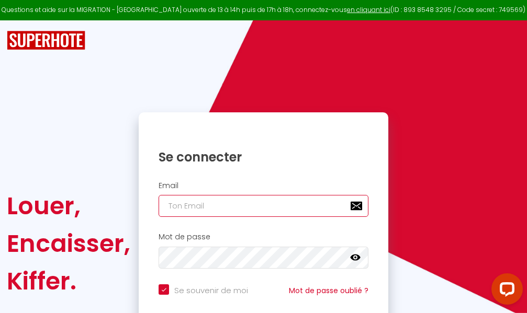
click at [243, 207] on input "email" at bounding box center [264, 206] width 210 height 22
type input "m"
checkbox input "true"
type input "ma"
checkbox input "true"
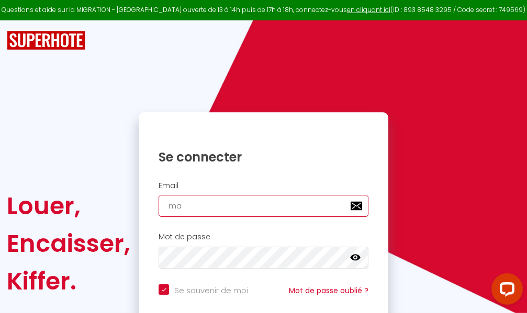
type input "mar"
checkbox input "true"
type input "marc"
checkbox input "true"
type input "marcd"
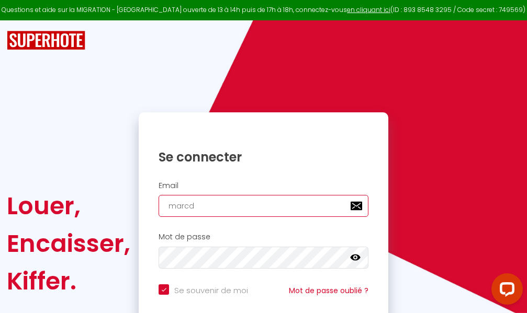
checkbox input "true"
type input "marcdp"
checkbox input "true"
type input "marcdpo"
checkbox input "true"
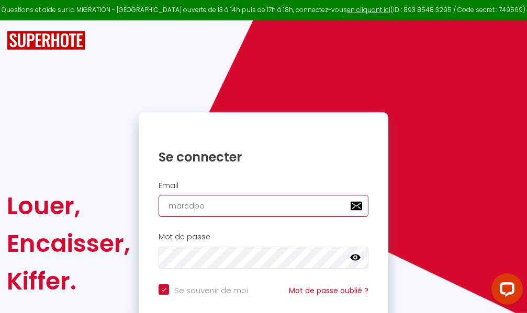
type input "marcdpoz"
checkbox input "true"
type input "marcdpoz."
checkbox input "true"
type input "marcdpoz.l"
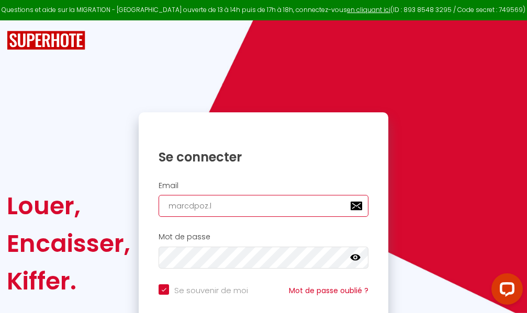
checkbox input "true"
type input "marcdpoz.lo"
checkbox input "true"
type input "marcdpoz.loc"
checkbox input "true"
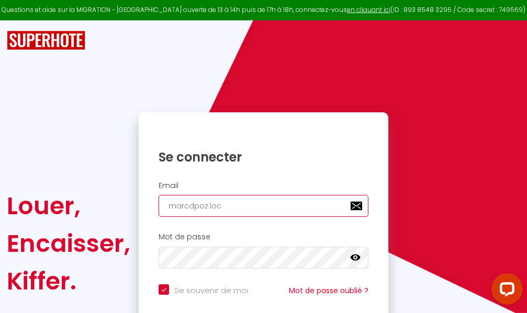
type input "marcdpoz.loca"
checkbox input "true"
type input "marcdpoz.locat"
checkbox input "true"
type input "marcdpoz.locati"
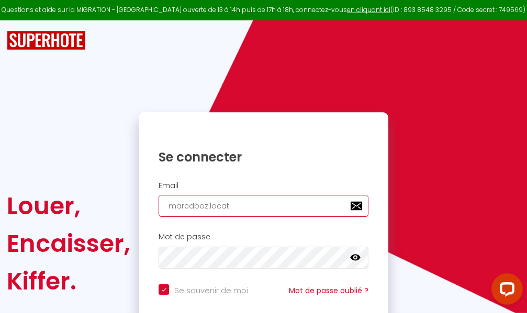
checkbox input "true"
type input "marcdpoz.locatio"
checkbox input "true"
type input "marcdpoz.location"
checkbox input "true"
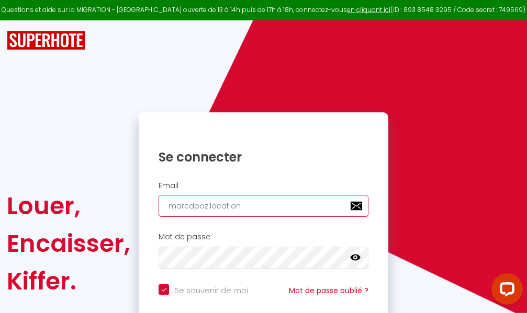
type input "marcdpoz.location@"
checkbox input "true"
type input "marcdpoz.location@g"
checkbox input "true"
type input "marcdpoz.location@gm"
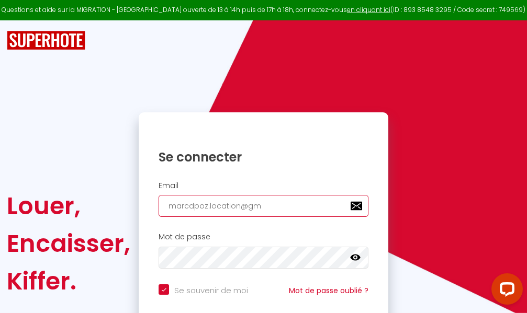
checkbox input "true"
type input "marcdpoz.location@gma"
checkbox input "true"
type input "marcdpoz.location@gmai"
checkbox input "true"
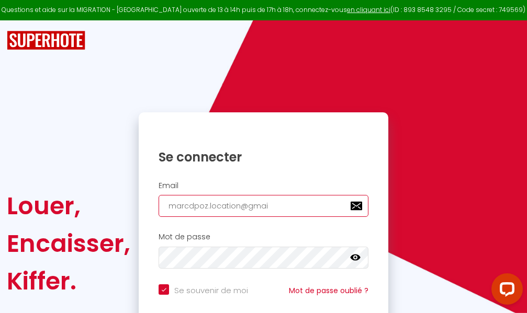
type input "[EMAIL_ADDRESS]"
checkbox input "true"
type input "[EMAIL_ADDRESS]."
checkbox input "true"
type input "marcdpoz.location@gmail.c"
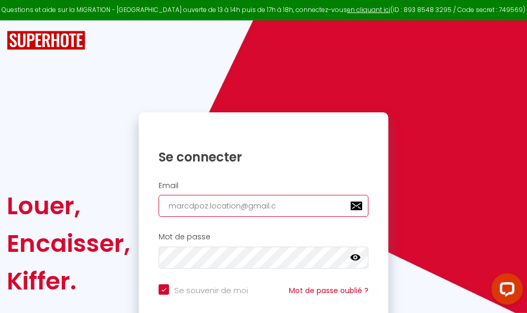
checkbox input "true"
type input "[EMAIL_ADDRESS][DOMAIN_NAME]"
checkbox input "true"
type input "[EMAIL_ADDRESS][DOMAIN_NAME]"
checkbox input "true"
